Goal: Task Accomplishment & Management: Use online tool/utility

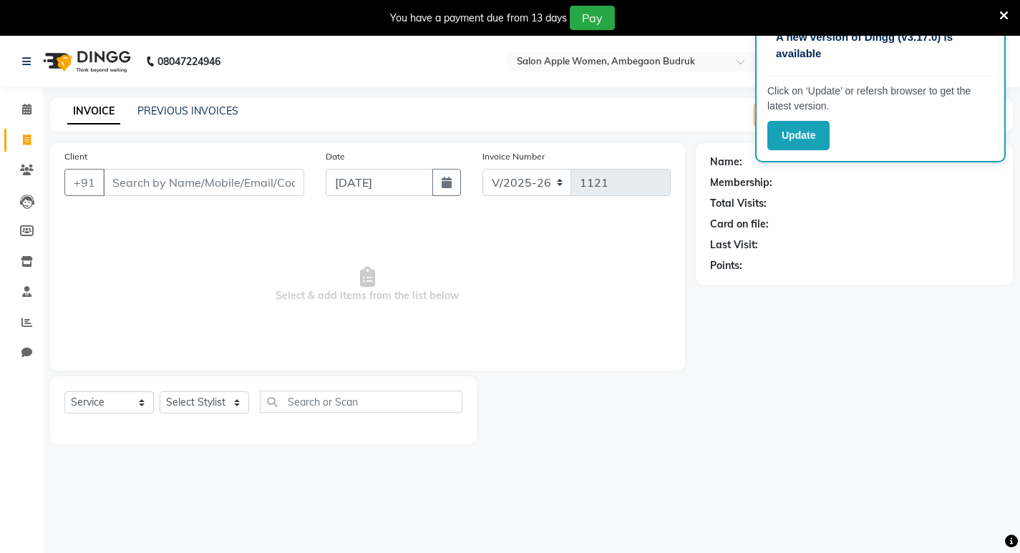
select select "6277"
select select "service"
click at [142, 185] on input "Client" at bounding box center [203, 182] width 201 height 27
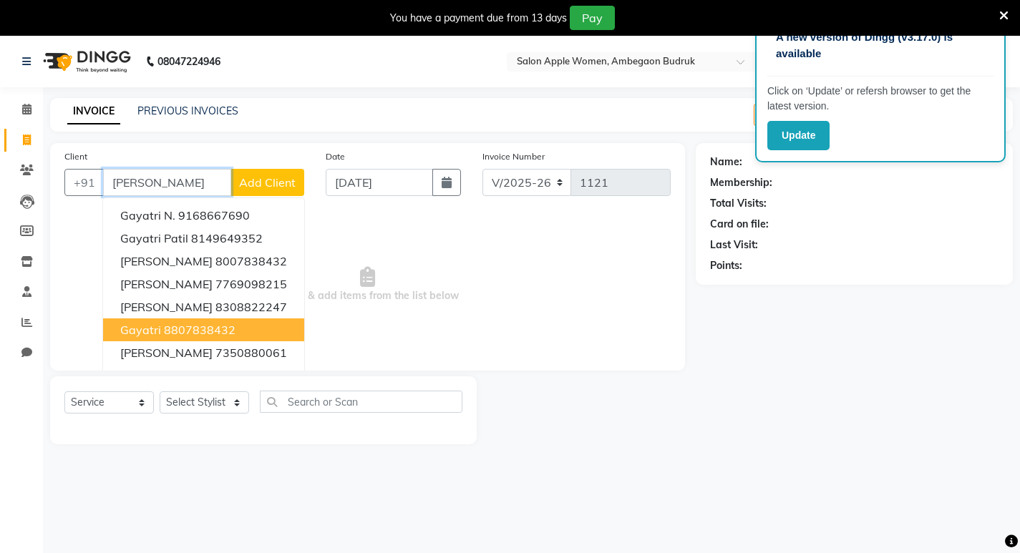
scroll to position [36, 0]
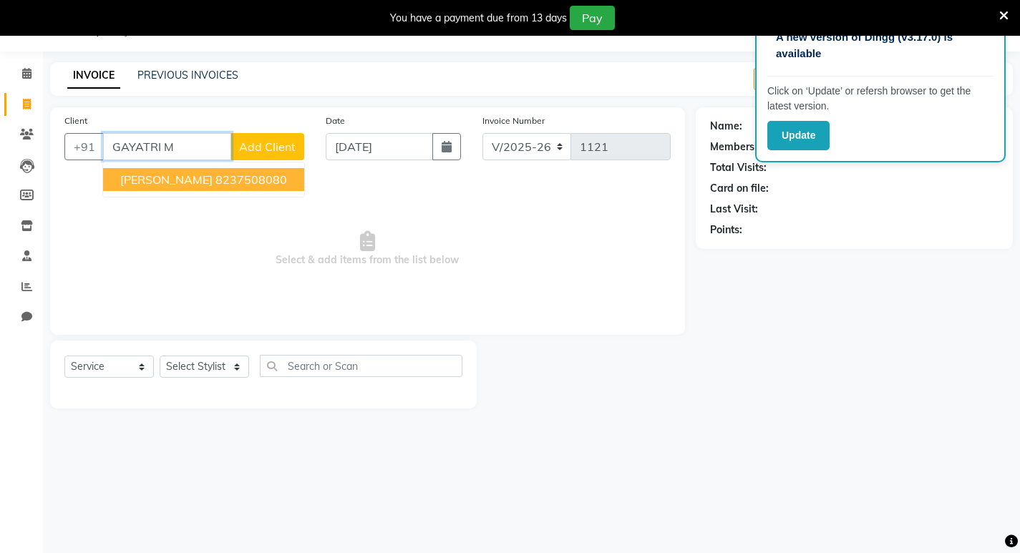
click at [150, 182] on span "[PERSON_NAME]" at bounding box center [166, 180] width 92 height 14
type input "8237508080"
select select "1: Object"
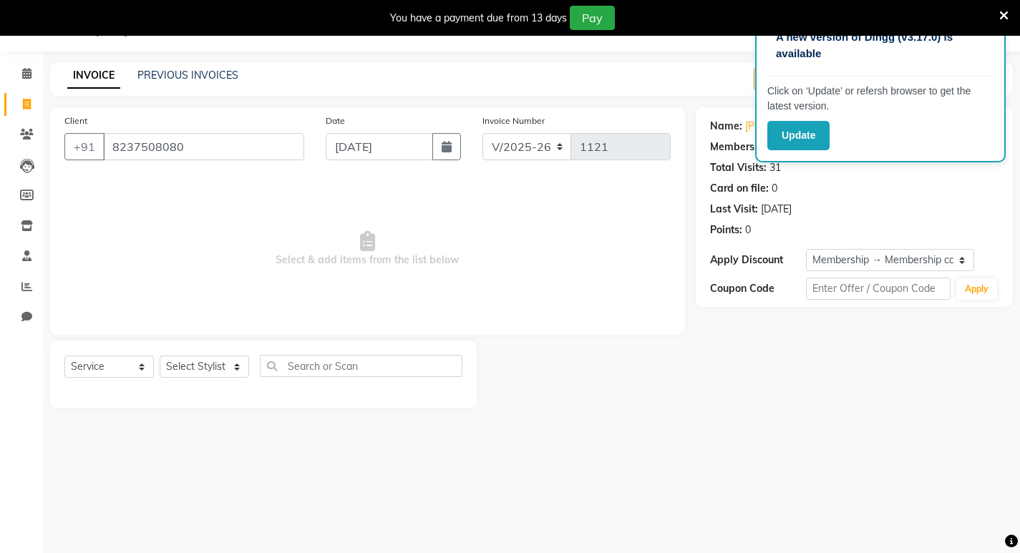
click at [1004, 12] on icon at bounding box center [1004, 15] width 9 height 13
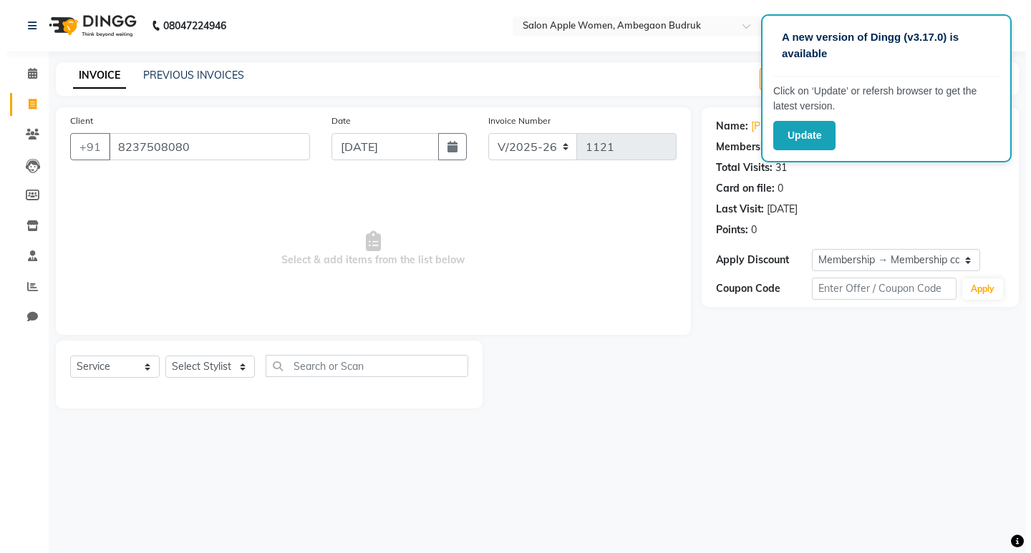
scroll to position [0, 0]
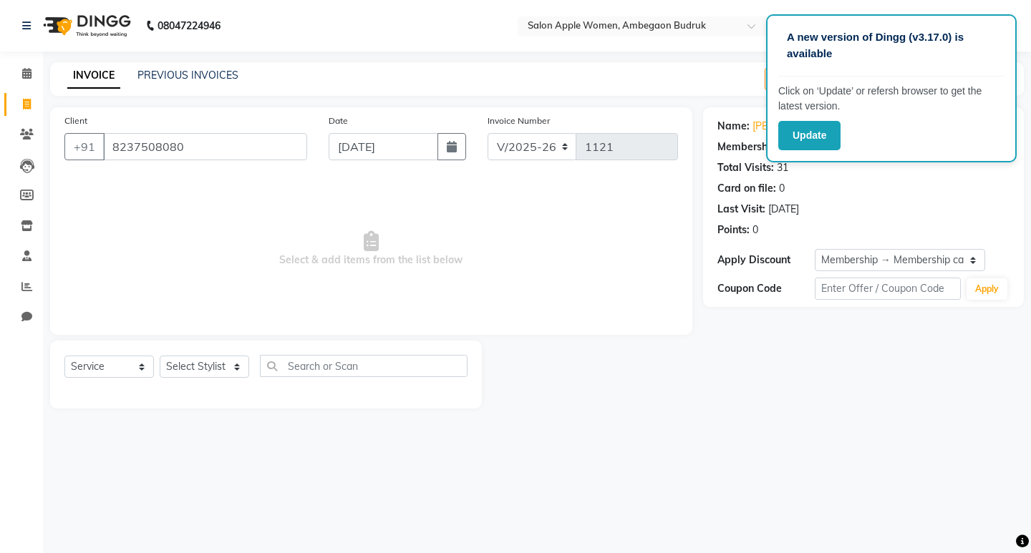
click at [770, 387] on div "Name: Gayatri Mandlik Membership: end on 29-11-2025 Total Visits: 31 Card on fi…" at bounding box center [869, 257] width 332 height 301
click at [715, 77] on div "INVOICE PREVIOUS INVOICES Create New Save Open Invoices" at bounding box center [537, 79] width 974 height 34
click at [798, 137] on button "Update" at bounding box center [809, 135] width 62 height 29
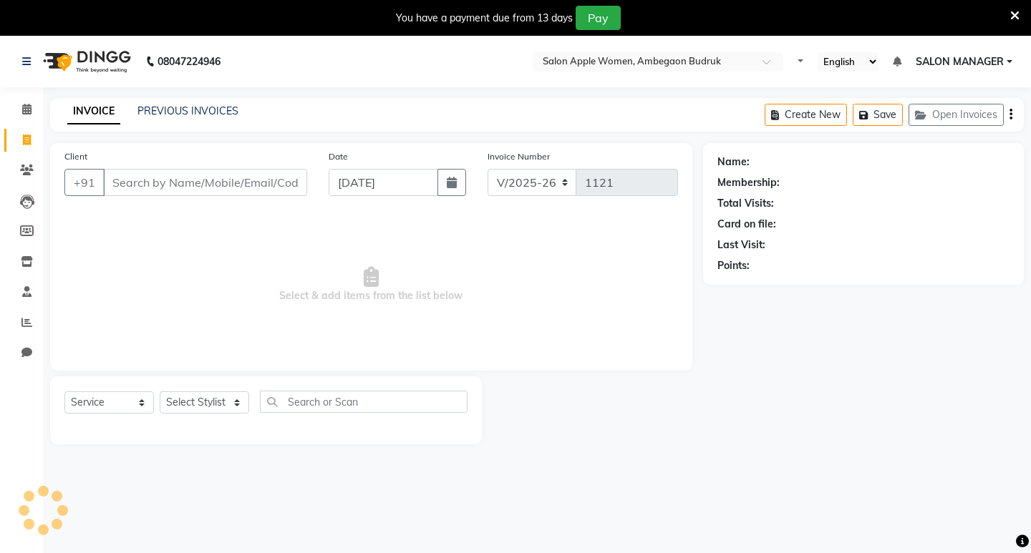
select select "6277"
select select "service"
click at [581, 22] on button "Pay" at bounding box center [592, 18] width 45 height 24
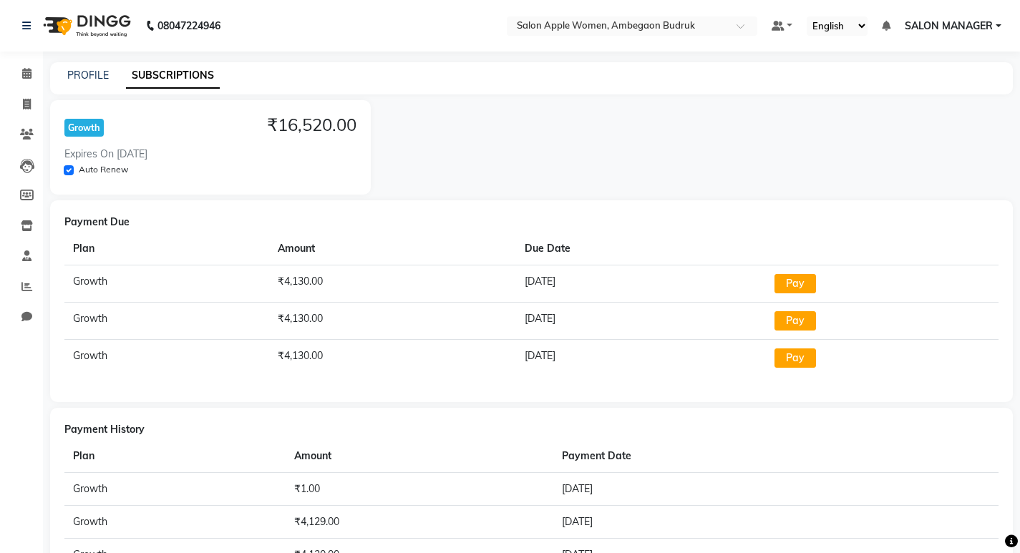
select select "6277"
select select "service"
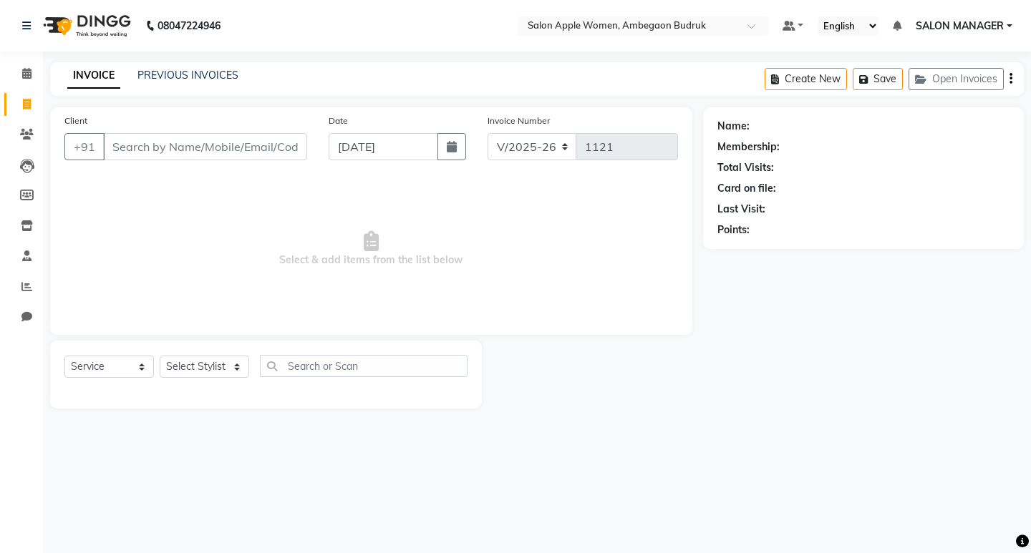
click at [194, 139] on input "Client" at bounding box center [205, 146] width 204 height 27
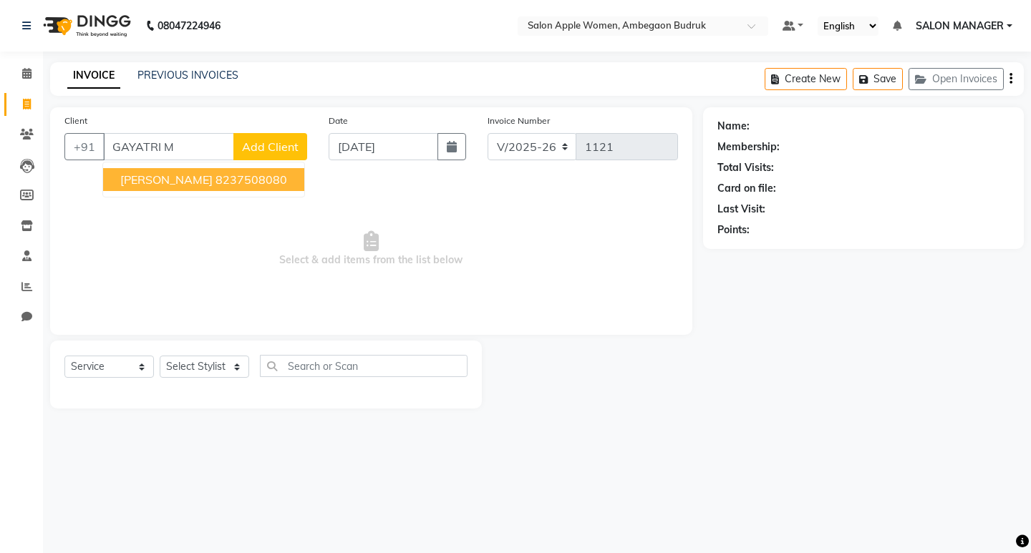
click at [178, 170] on button "[PERSON_NAME] 8237508080" at bounding box center [203, 179] width 201 height 23
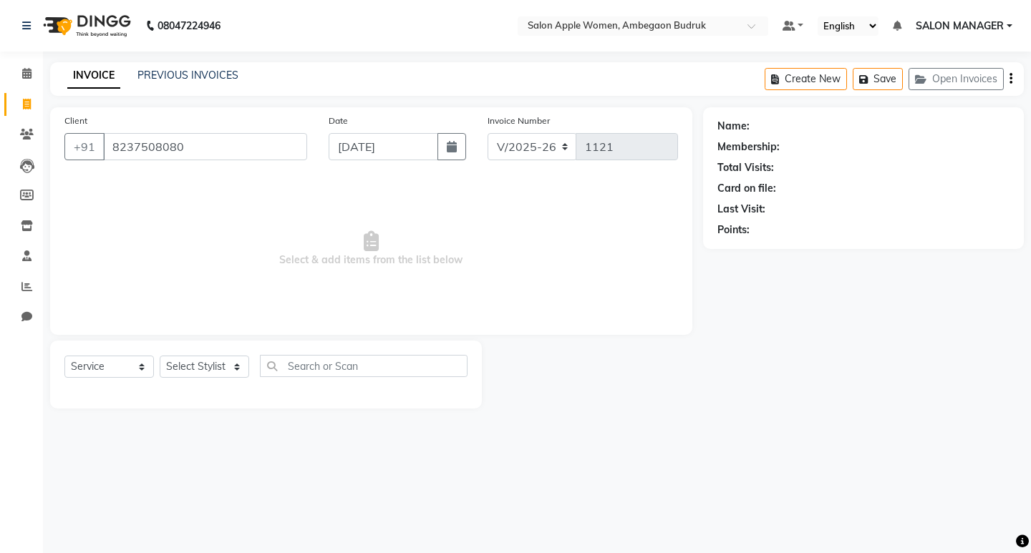
type input "8237508080"
select select "1: Object"
